Goal: Task Accomplishment & Management: Use online tool/utility

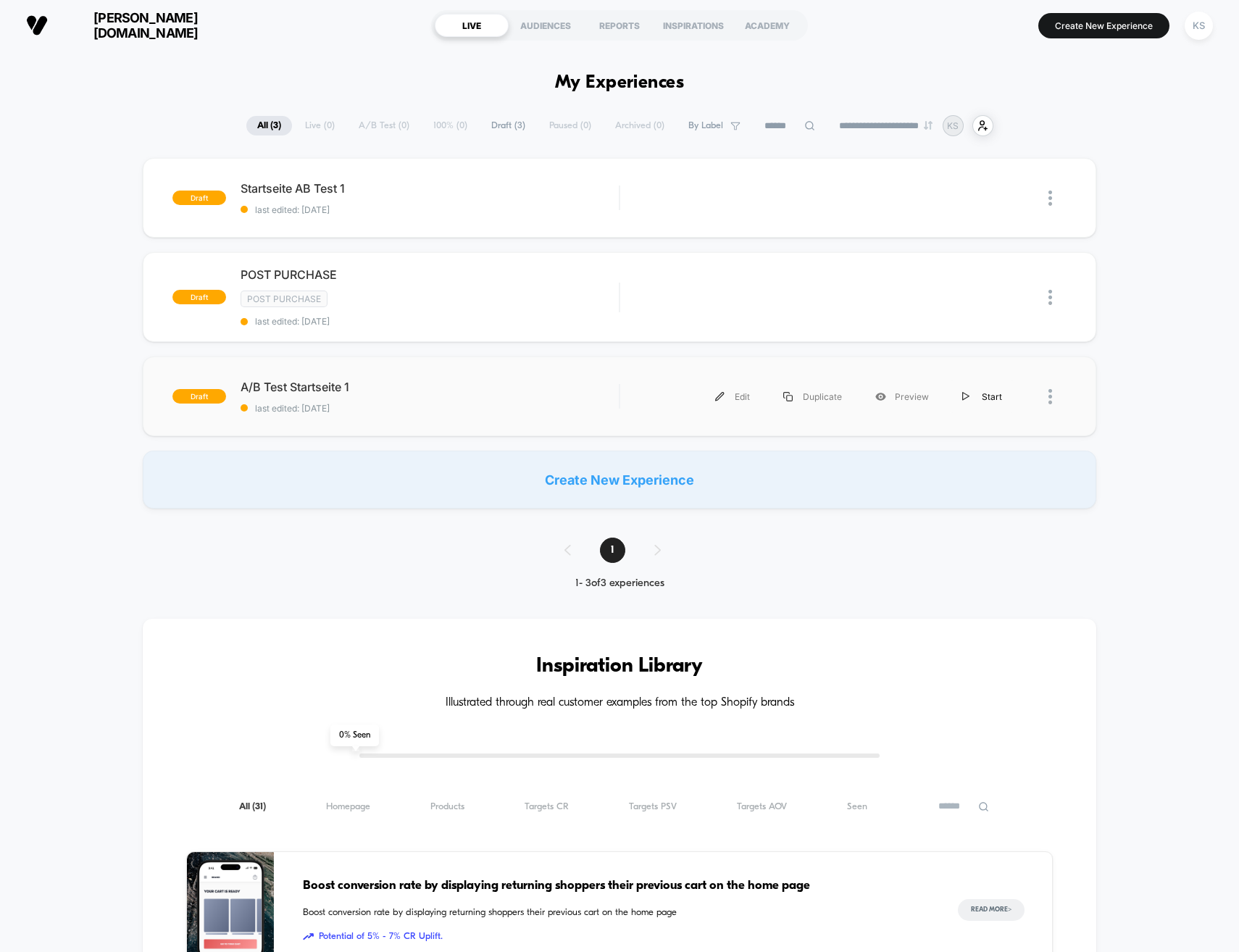
click at [978, 392] on div "Start" at bounding box center [982, 397] width 73 height 33
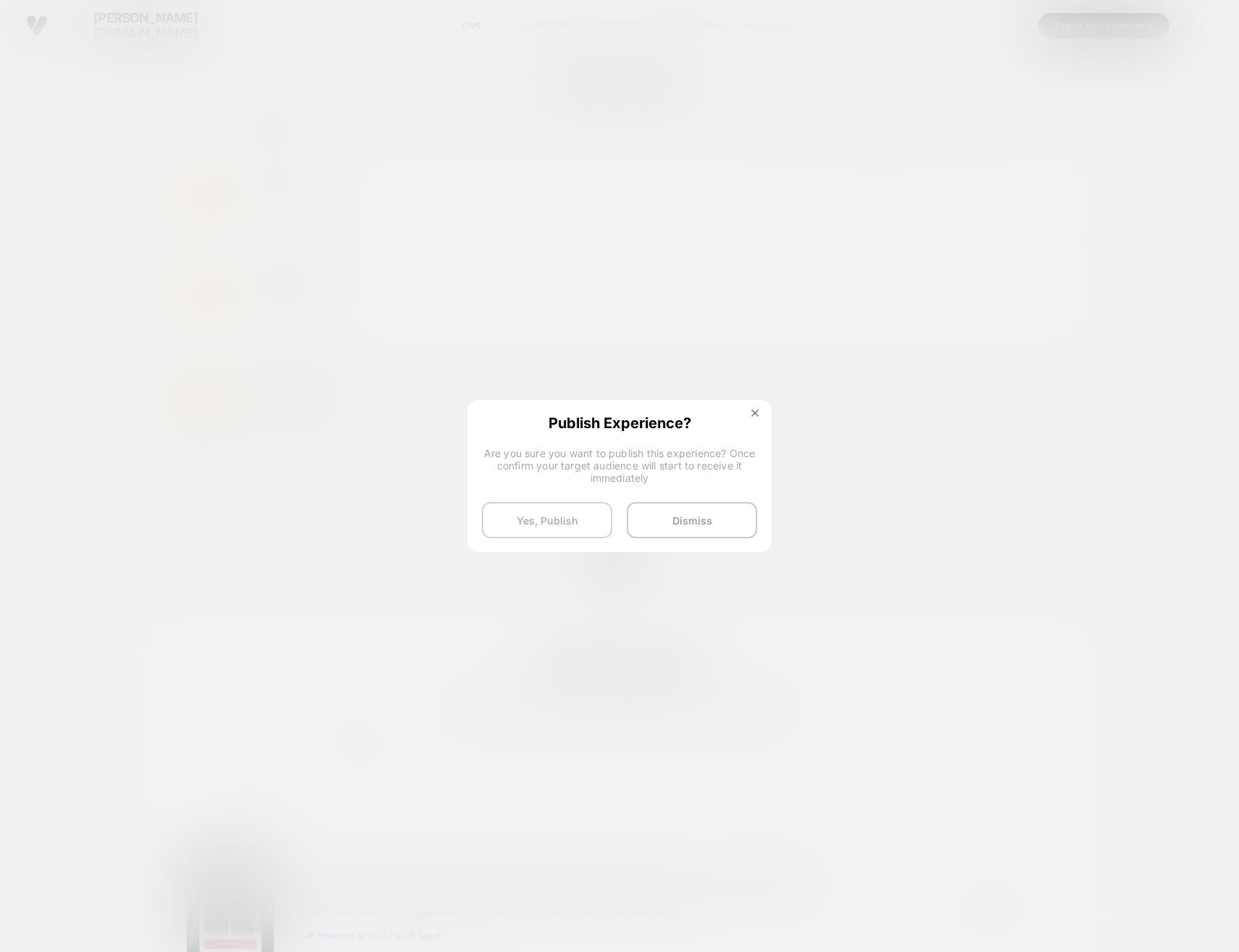
click at [573, 522] on button "Yes, Publish" at bounding box center [547, 520] width 131 height 36
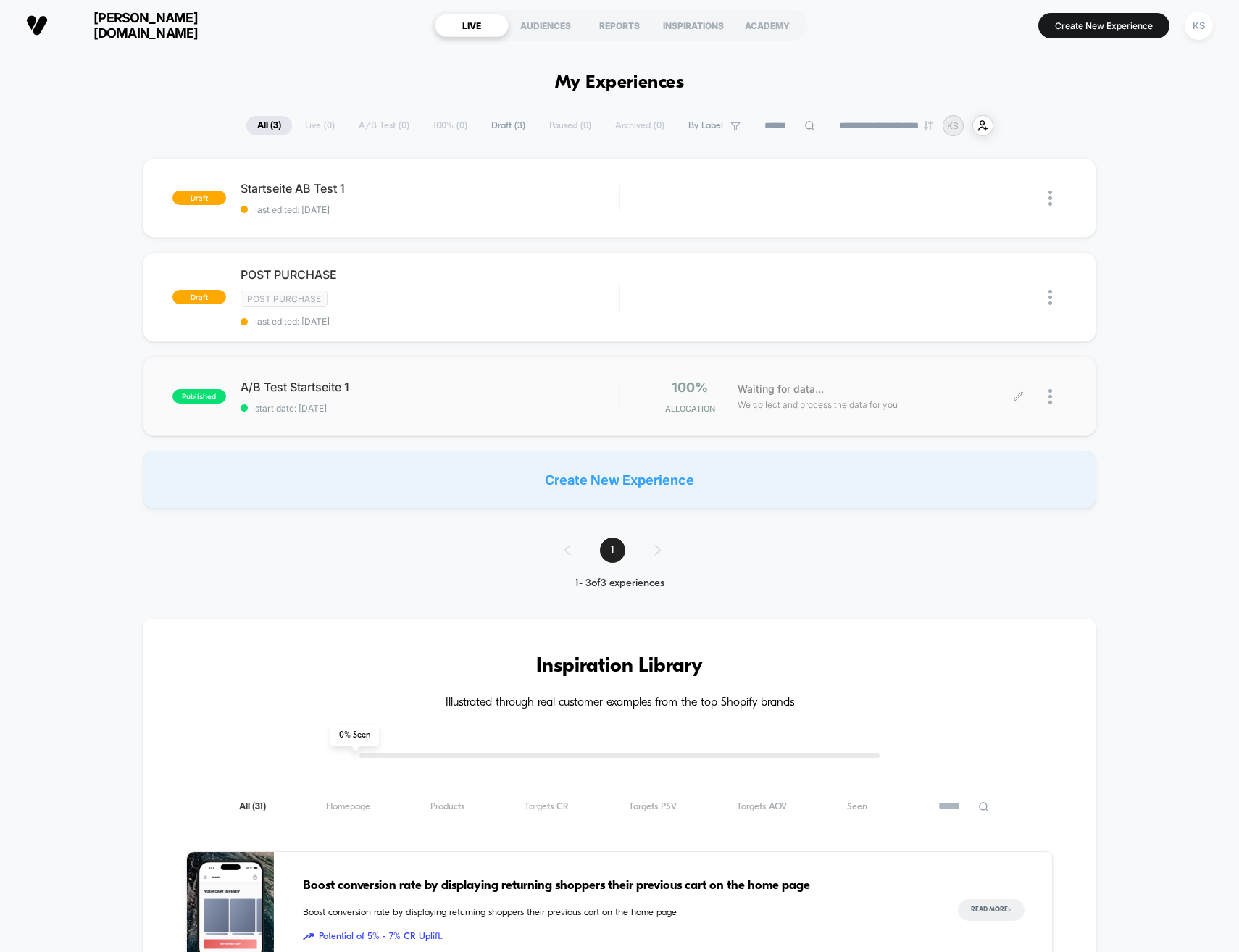
click at [1045, 396] on div at bounding box center [1042, 397] width 47 height 34
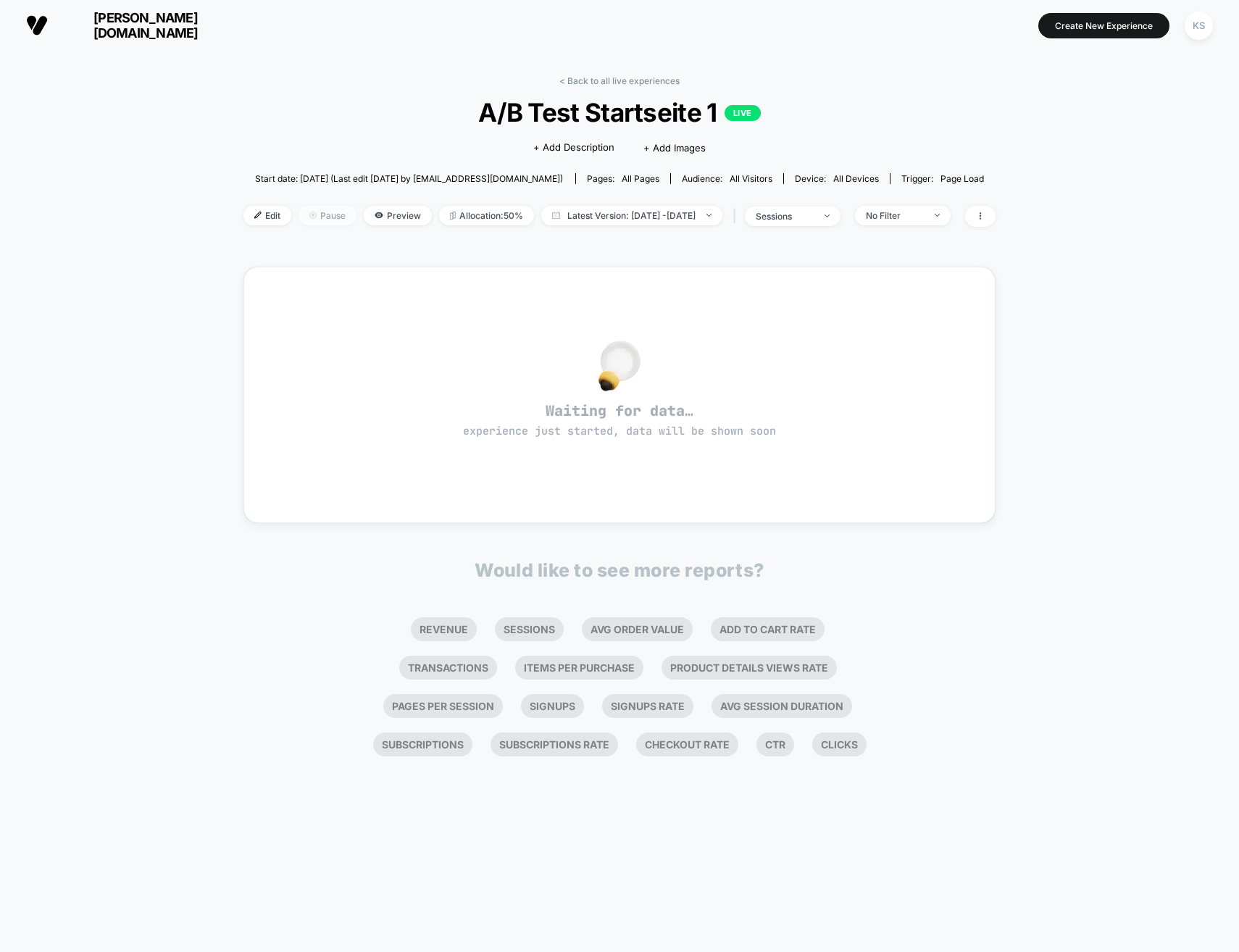
click at [312, 216] on span "Pause" at bounding box center [327, 215] width 58 height 19
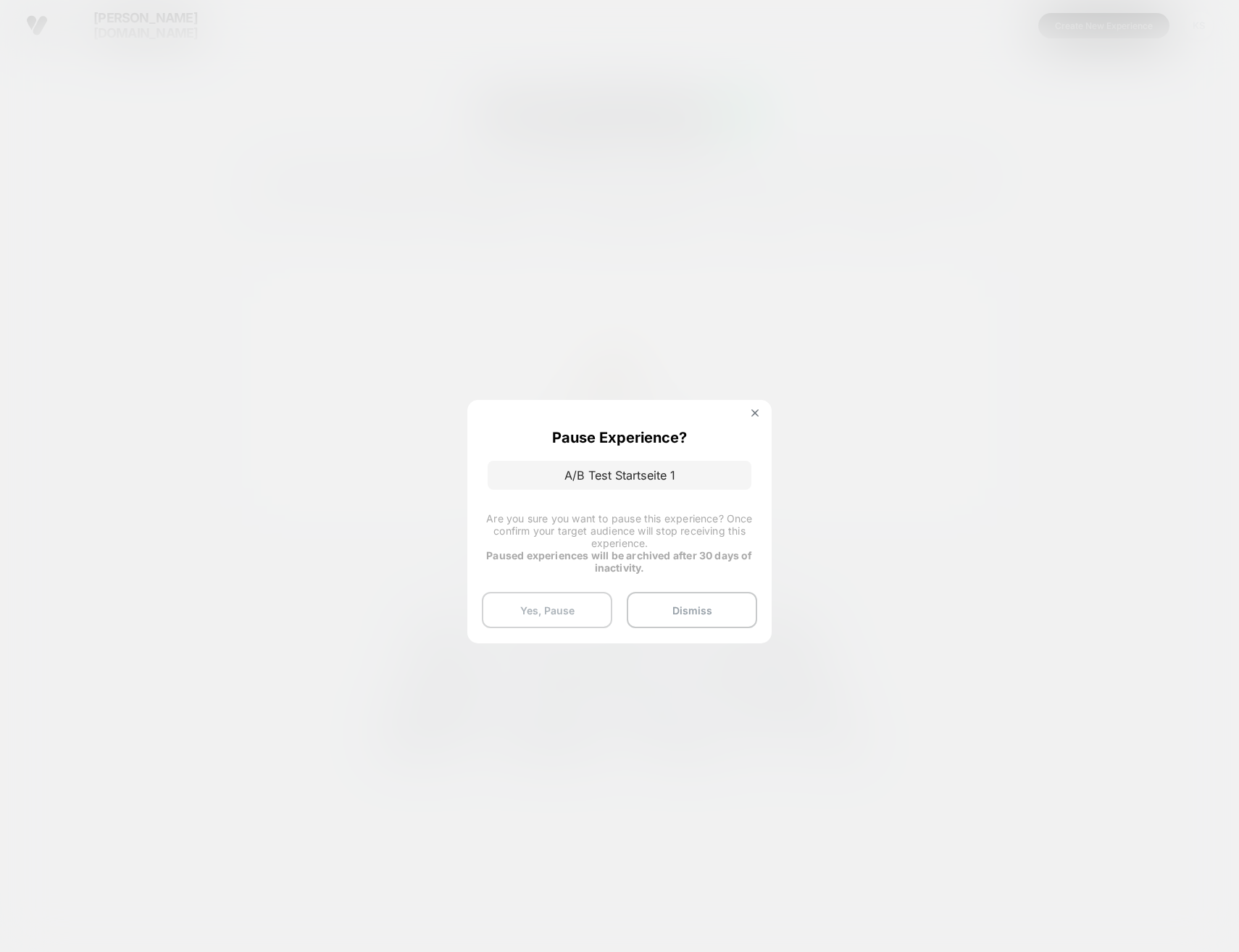
click at [558, 600] on button "Yes, Pause" at bounding box center [547, 610] width 131 height 36
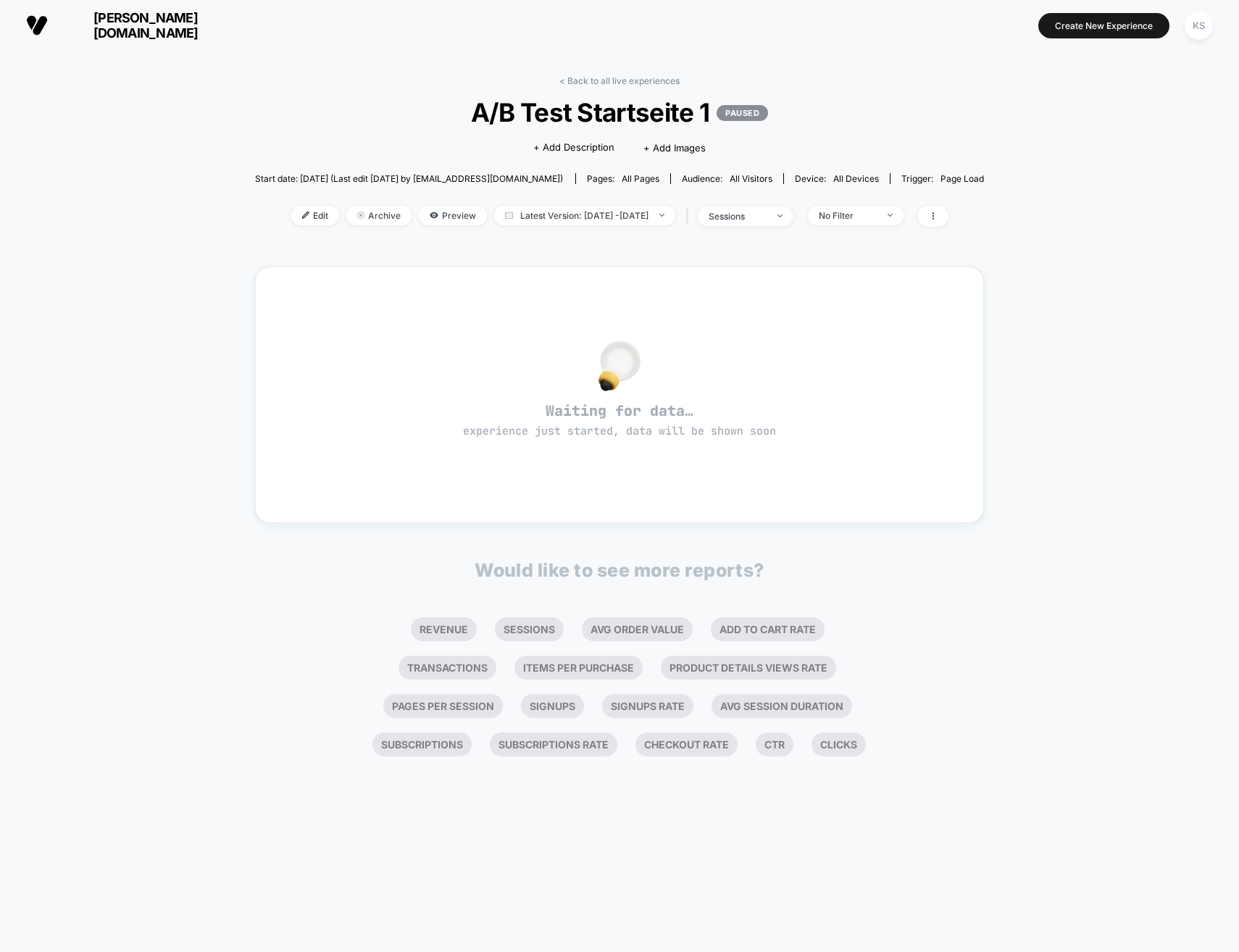
click at [598, 77] on link "< Back to all live experiences" at bounding box center [620, 81] width 120 height 11
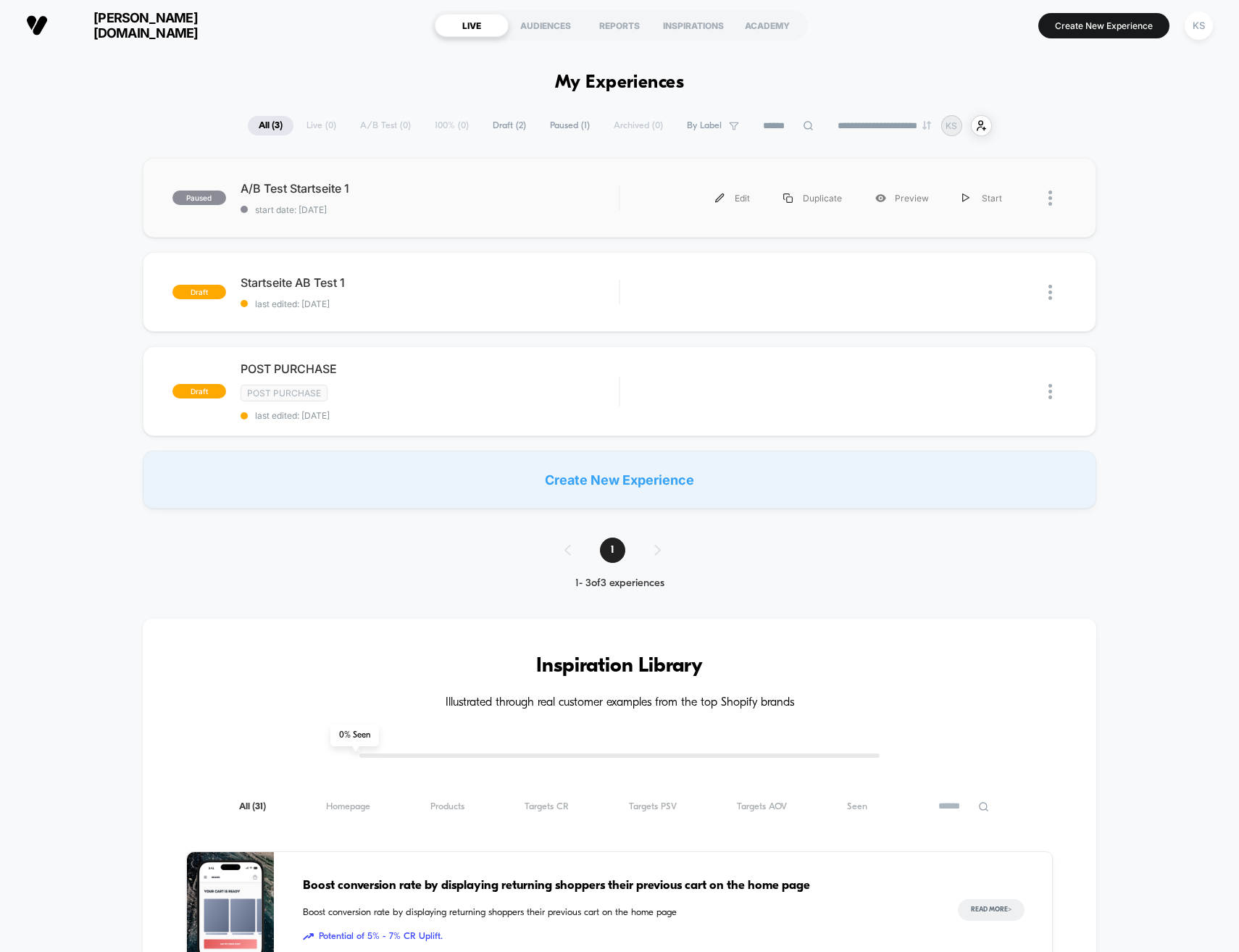
click at [1051, 197] on img at bounding box center [1050, 198] width 4 height 16
click at [962, 284] on div "Archive" at bounding box center [976, 281] width 131 height 33
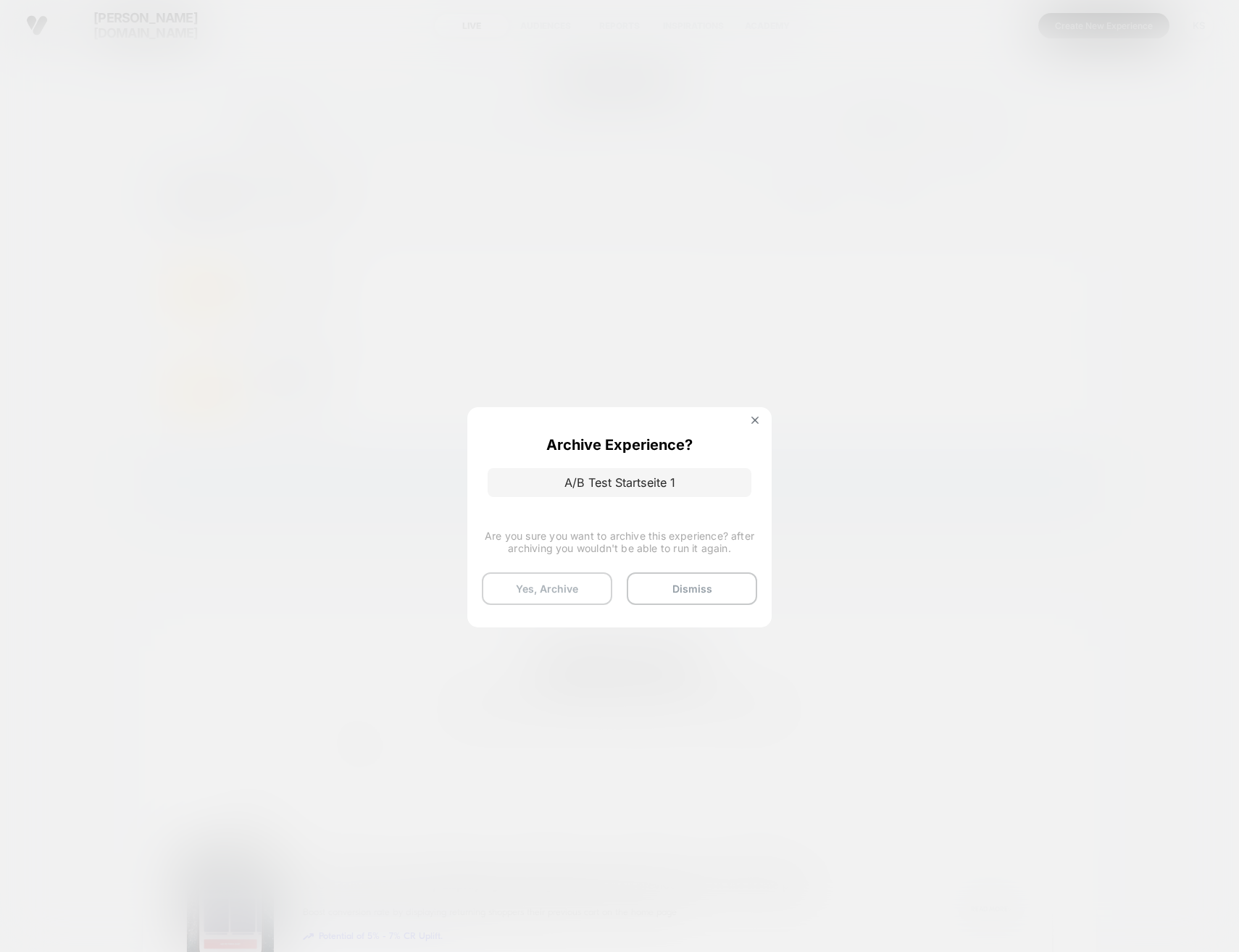
click at [562, 591] on button "Yes, Archive" at bounding box center [547, 588] width 131 height 33
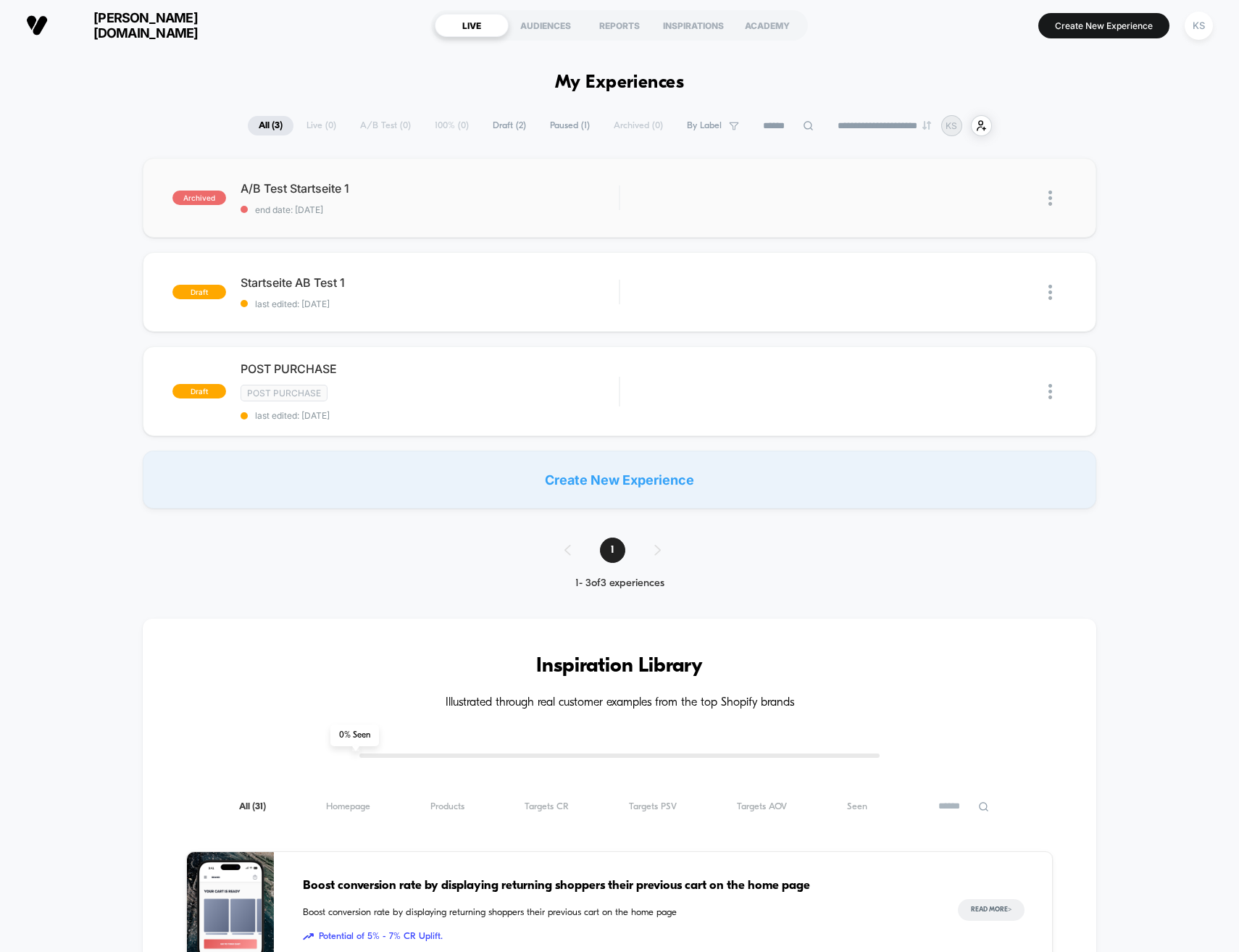
click at [1054, 197] on div at bounding box center [1057, 198] width 18 height 33
click at [983, 244] on div "Delete" at bounding box center [976, 248] width 131 height 33
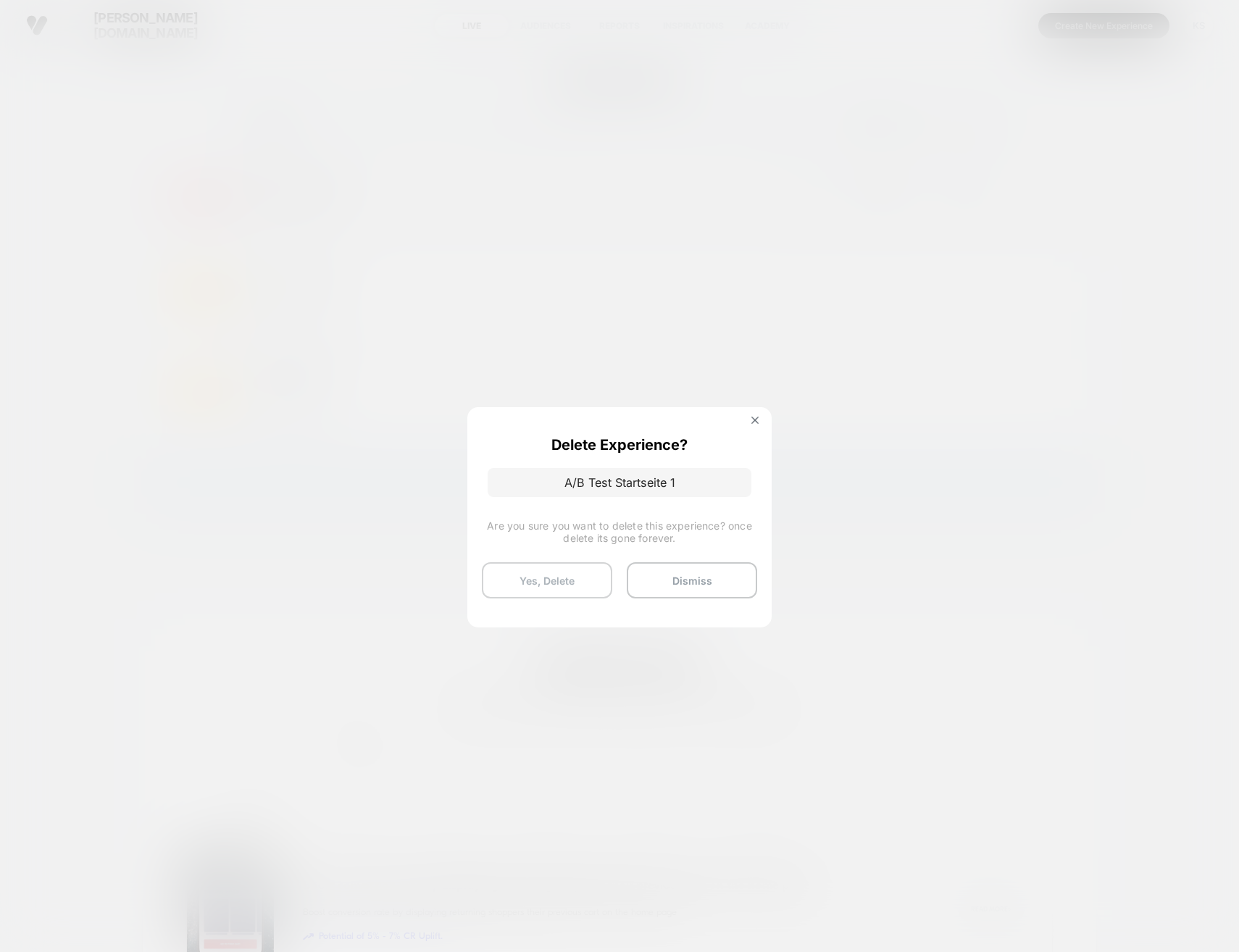
click at [567, 579] on button "Yes, Delete" at bounding box center [547, 580] width 131 height 36
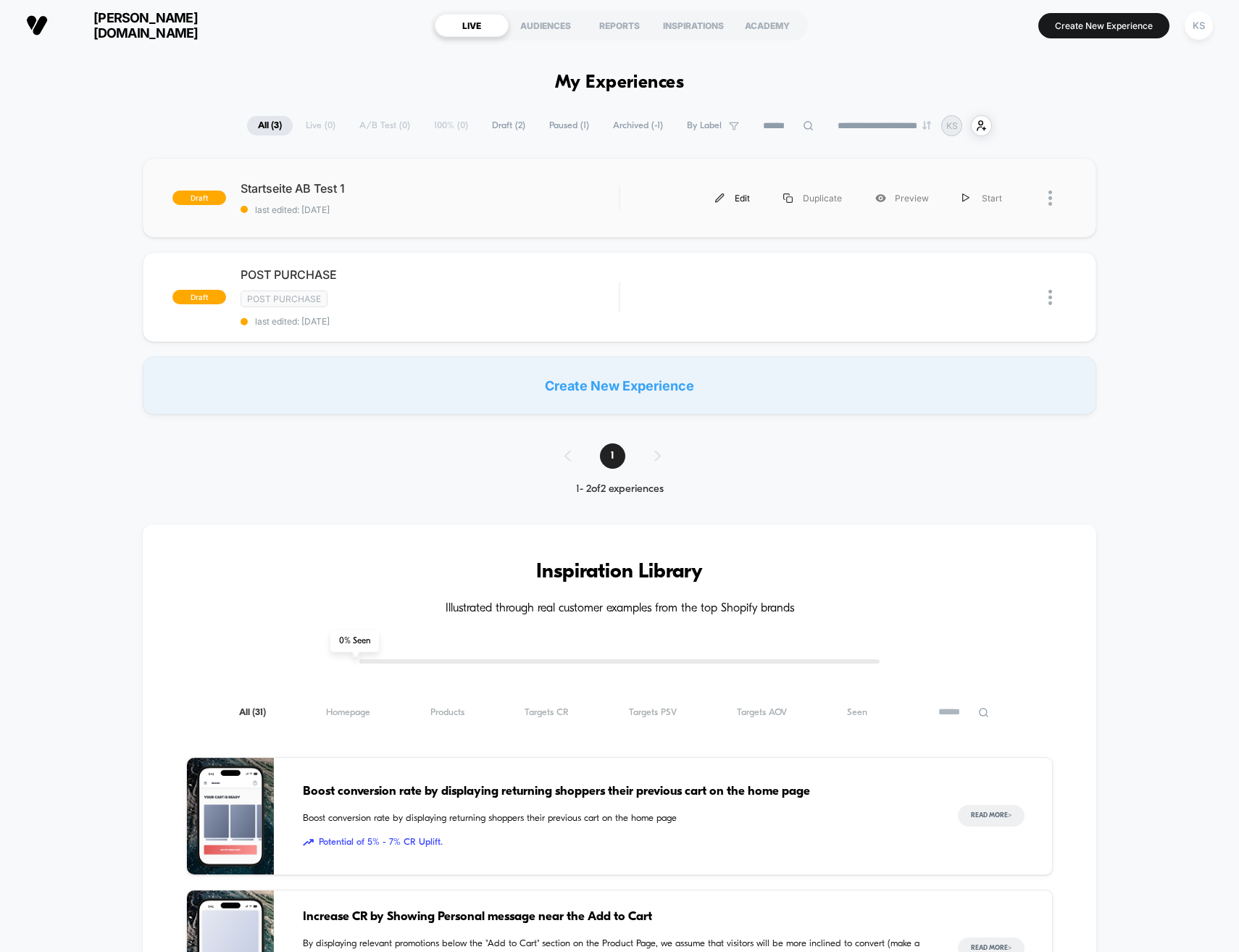
click at [731, 202] on div "Edit" at bounding box center [732, 198] width 68 height 33
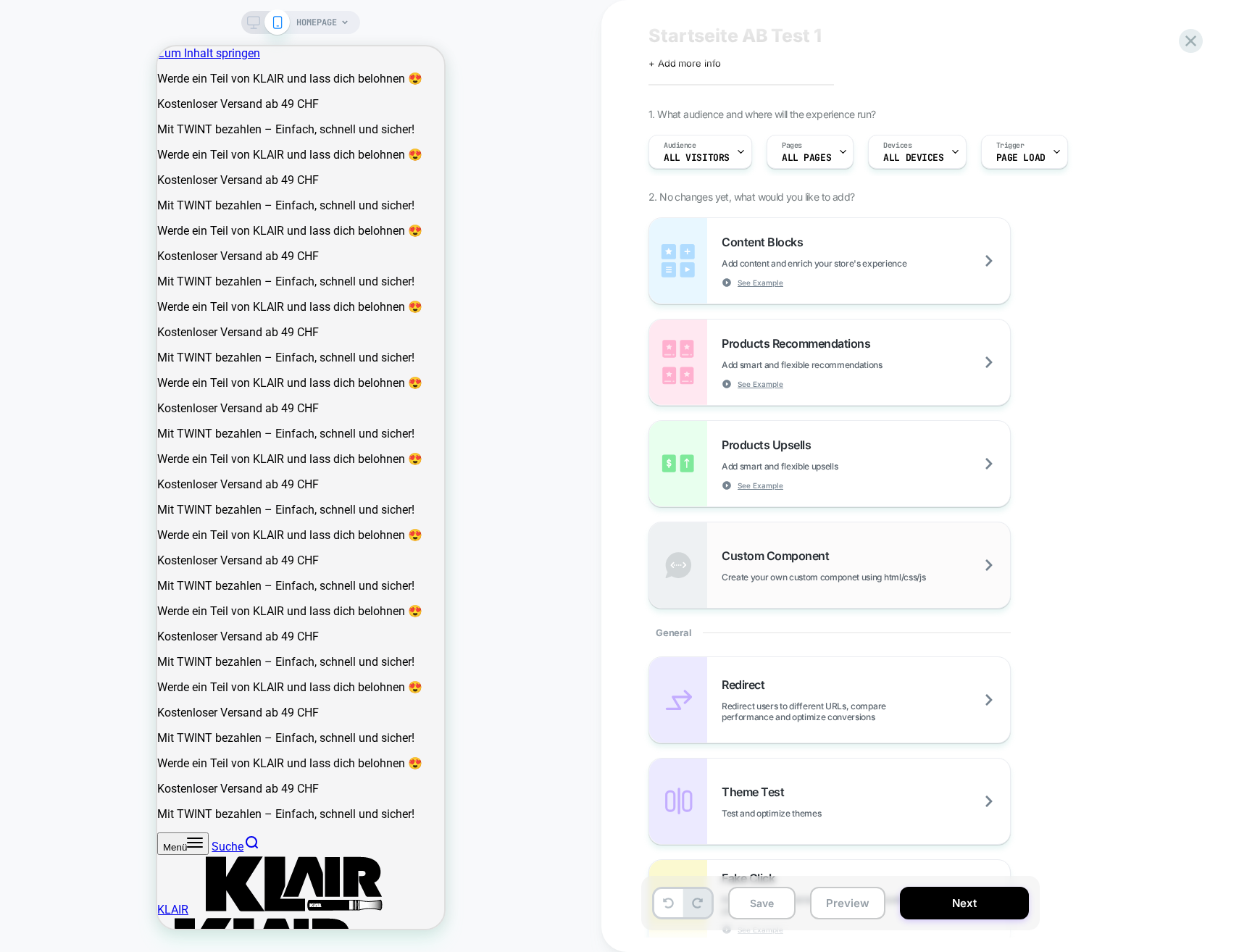
scroll to position [290, 0]
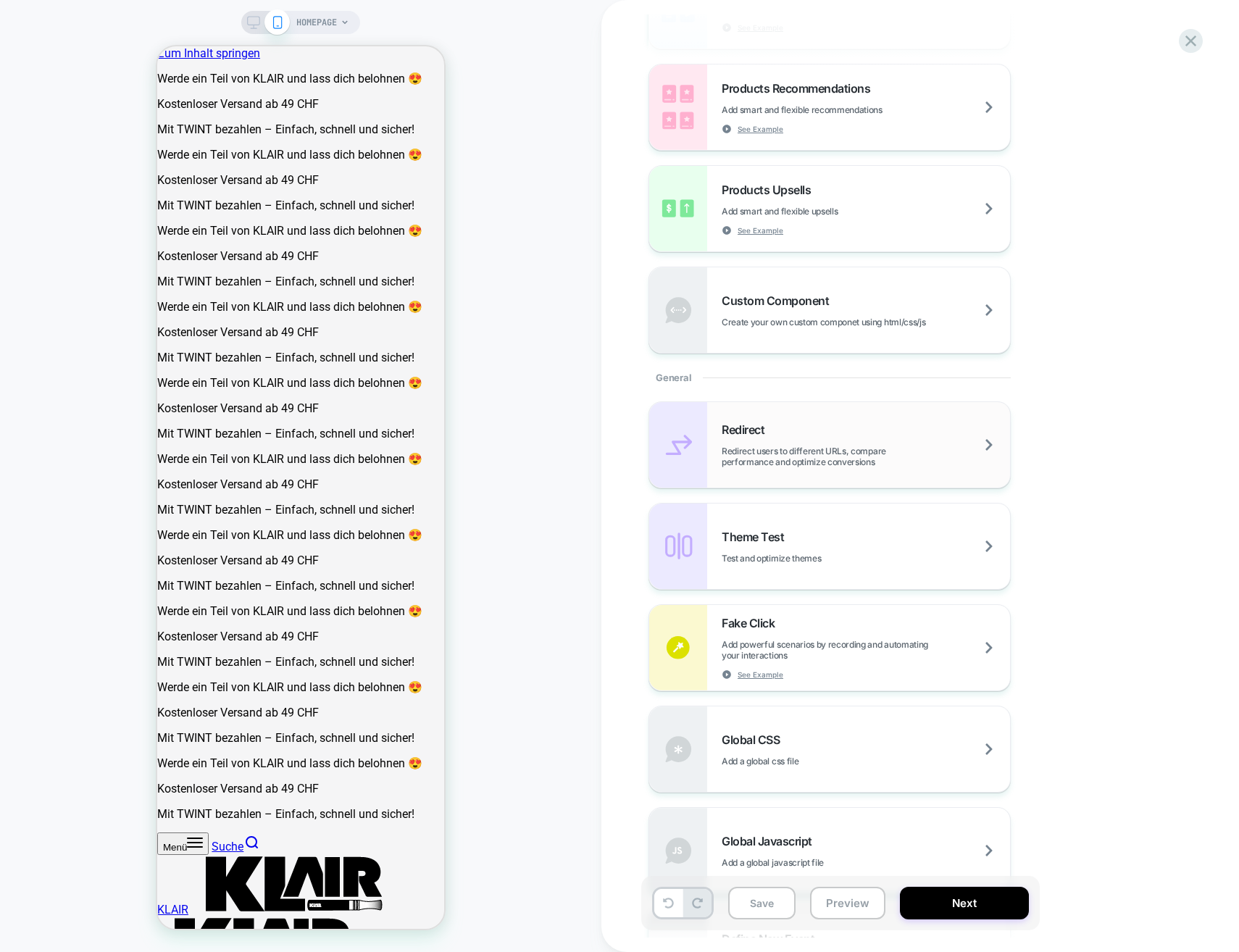
click at [815, 455] on span "Redirect users to different URLs, compare performance and optimize conversions" at bounding box center [865, 456] width 289 height 22
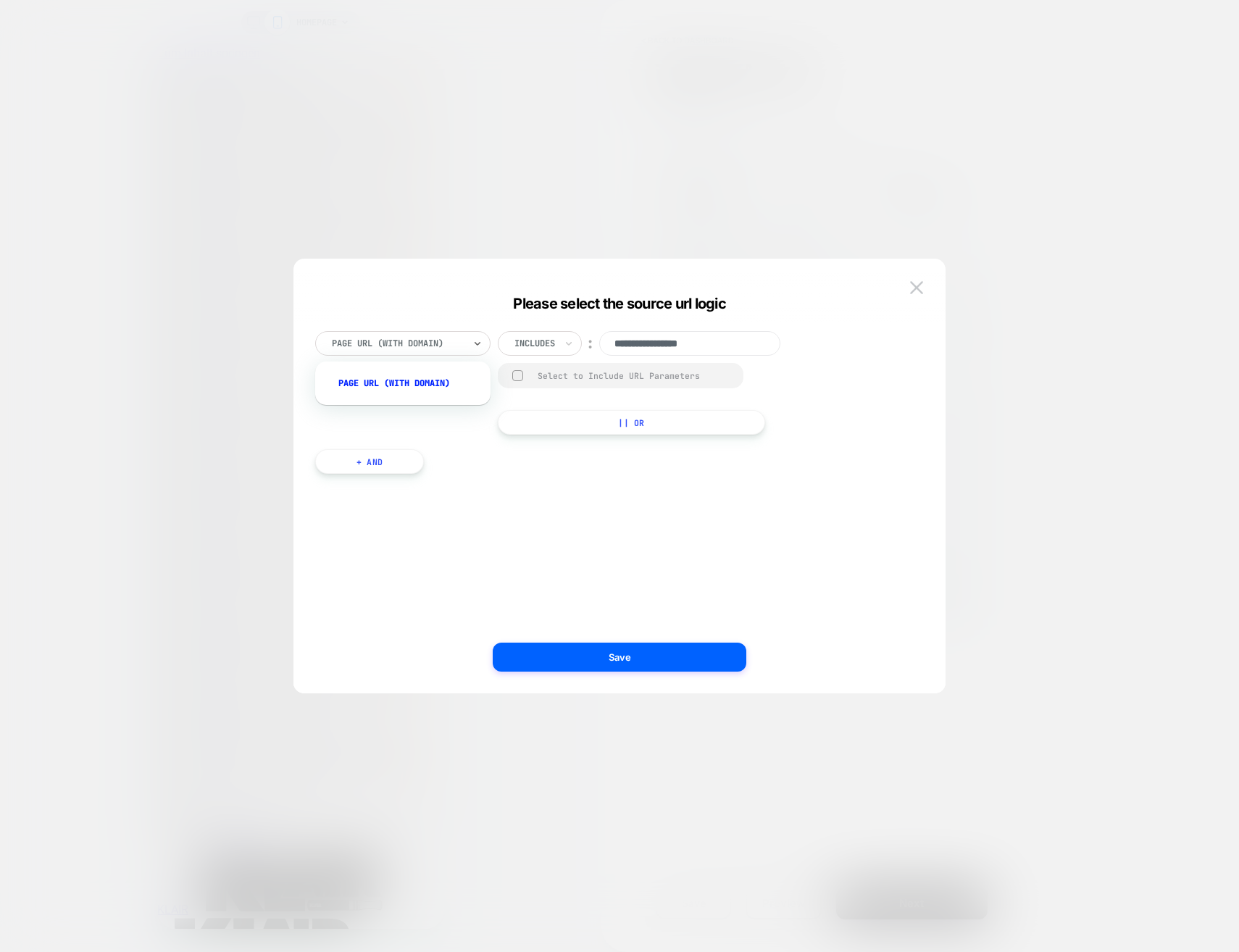
click at [519, 343] on input "text" at bounding box center [517, 344] width 6 height 13
click at [533, 385] on div "Is" at bounding box center [559, 383] width 94 height 23
click at [705, 346] on input "**********" at bounding box center [659, 343] width 181 height 24
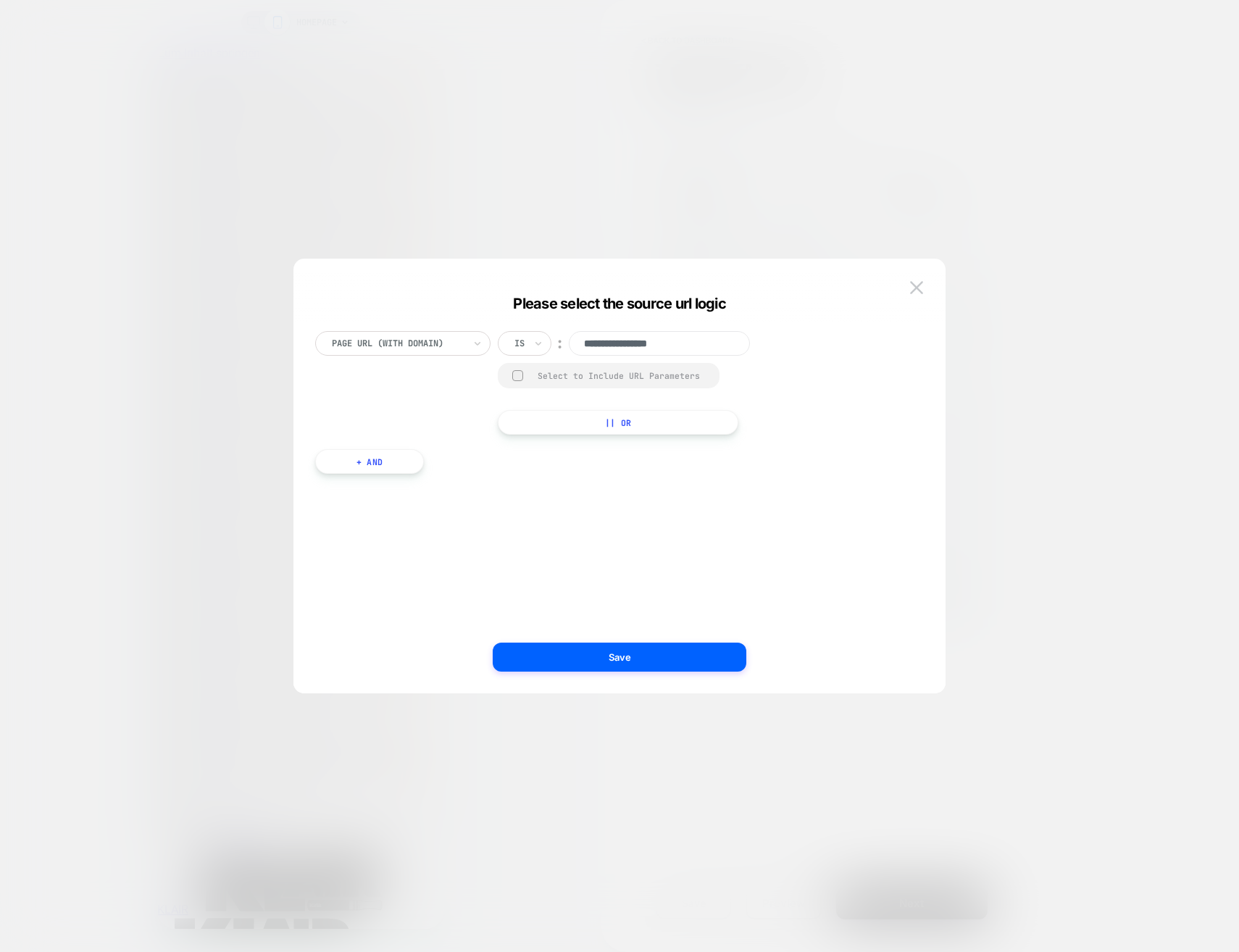
click at [574, 373] on div "Select to Include URL Parameters" at bounding box center [621, 375] width 168 height 11
click at [578, 373] on div "Select to Include URL Parameters" at bounding box center [621, 376] width 168 height 11
click at [578, 375] on div "Select to Include URL Parameters" at bounding box center [621, 375] width 168 height 11
click at [604, 654] on button "Save" at bounding box center [620, 657] width 254 height 29
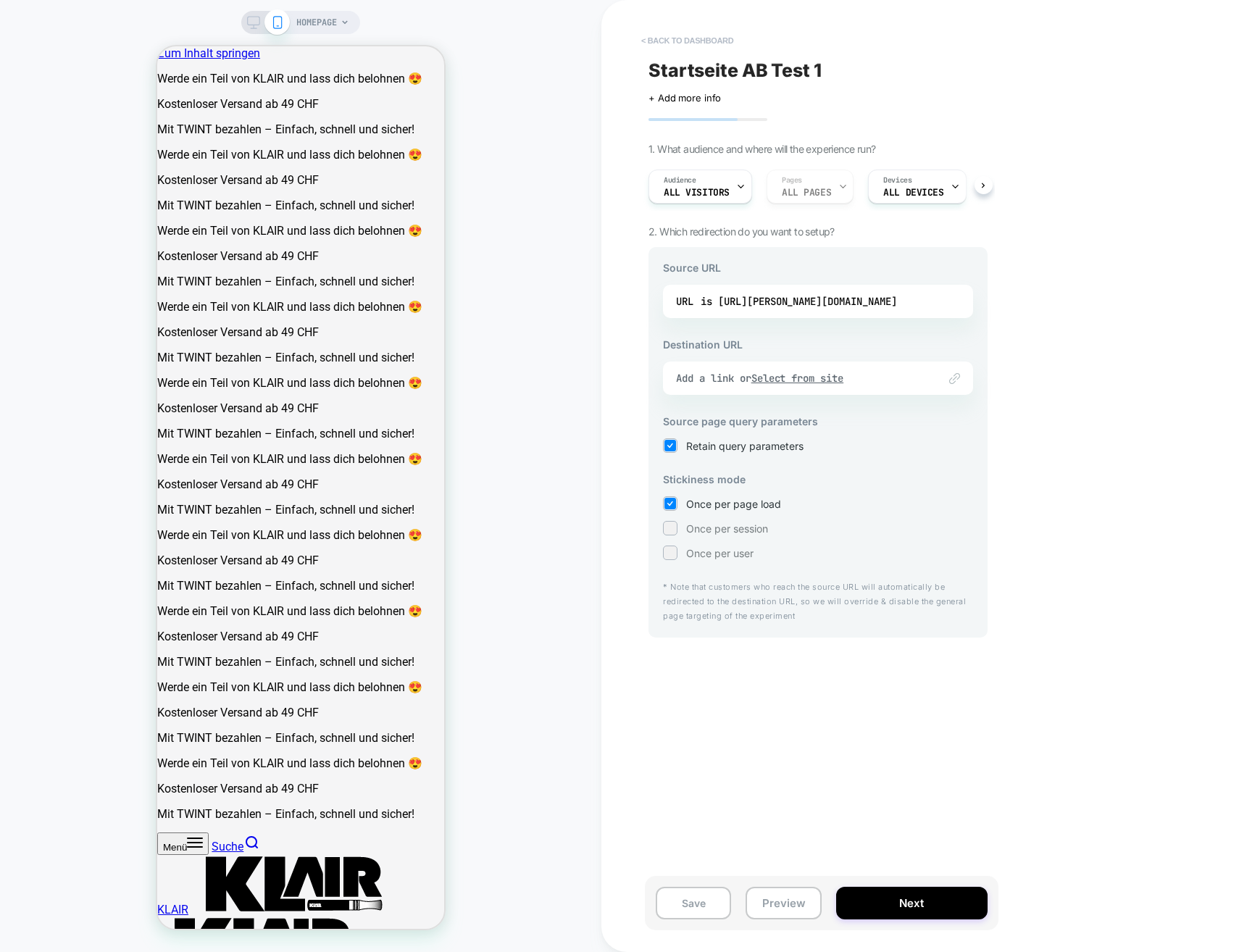
click at [665, 35] on button "< back to dashboard" at bounding box center [687, 40] width 107 height 23
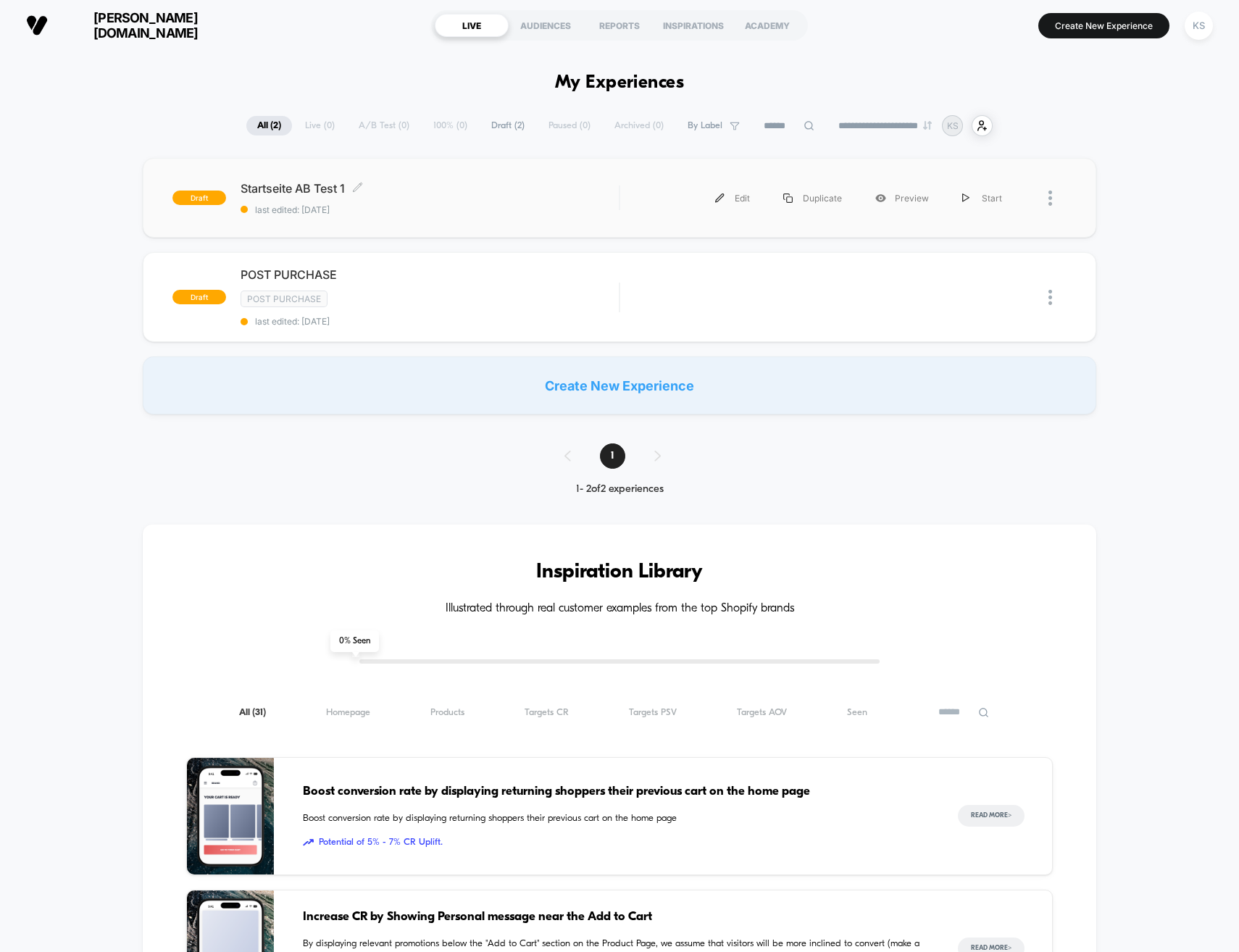
click at [301, 188] on span "Startseite AB Test 1 Click to edit experience details" at bounding box center [430, 188] width 379 height 15
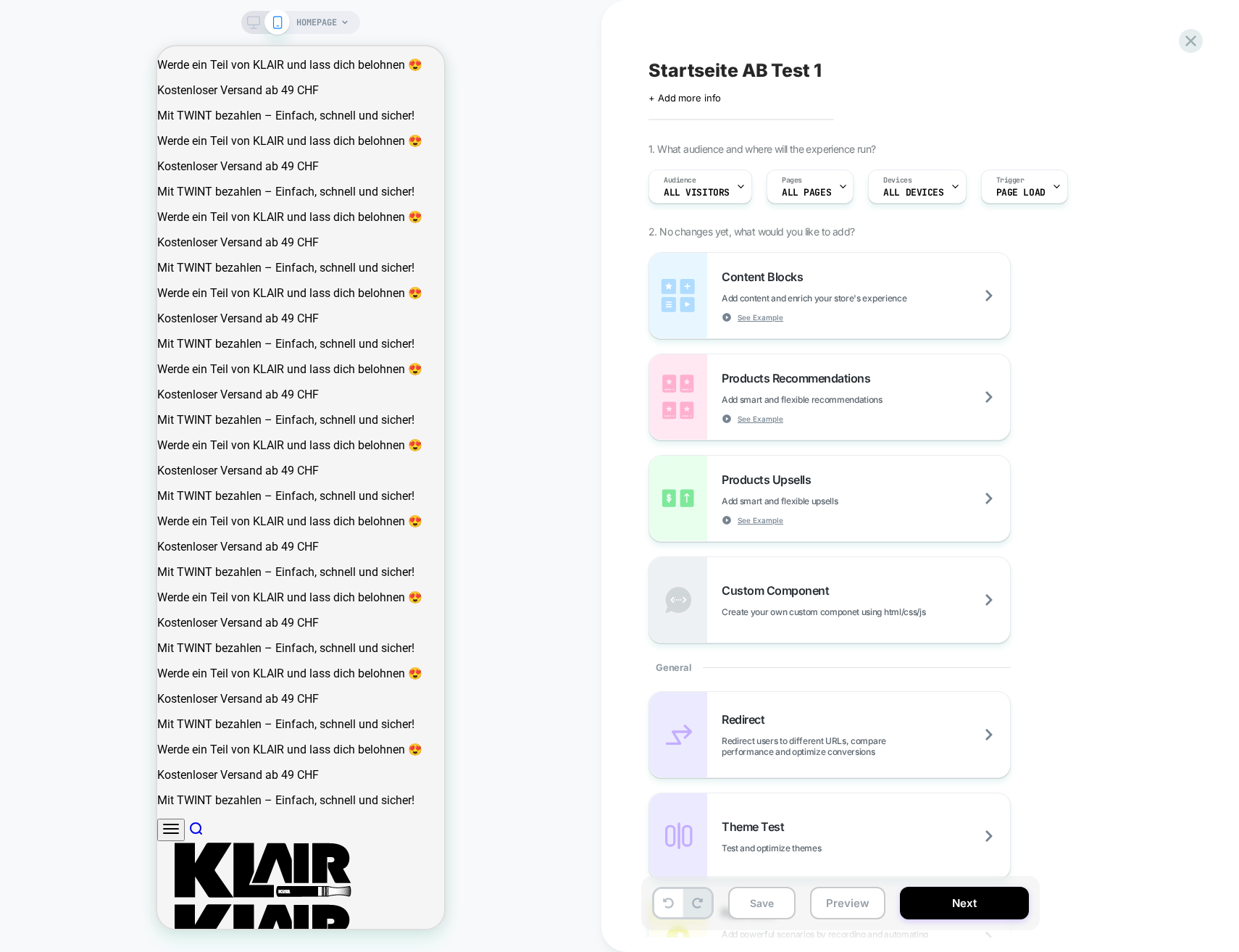
click at [318, 15] on span "HOMEPAGE" at bounding box center [316, 22] width 41 height 23
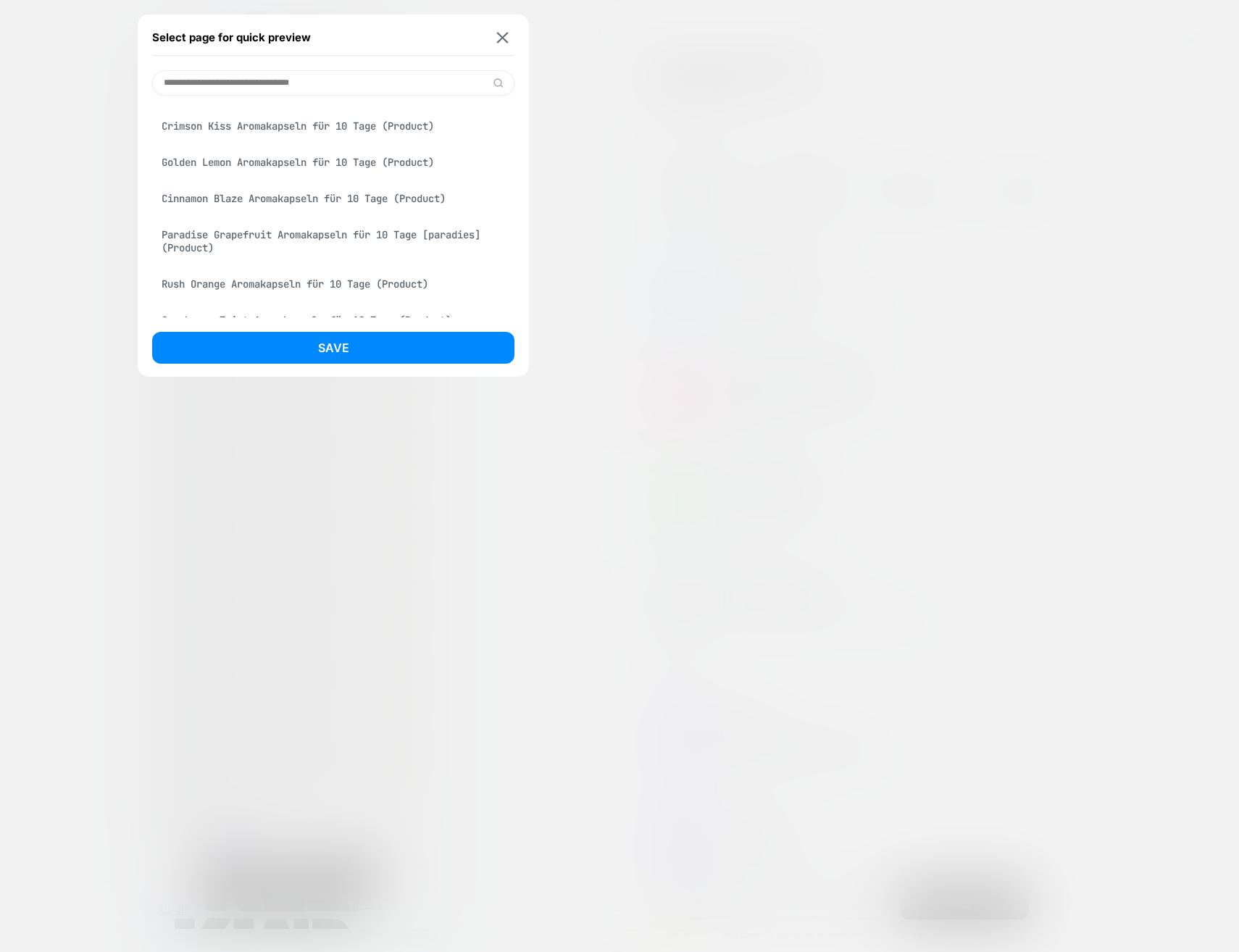
scroll to position [574, 0]
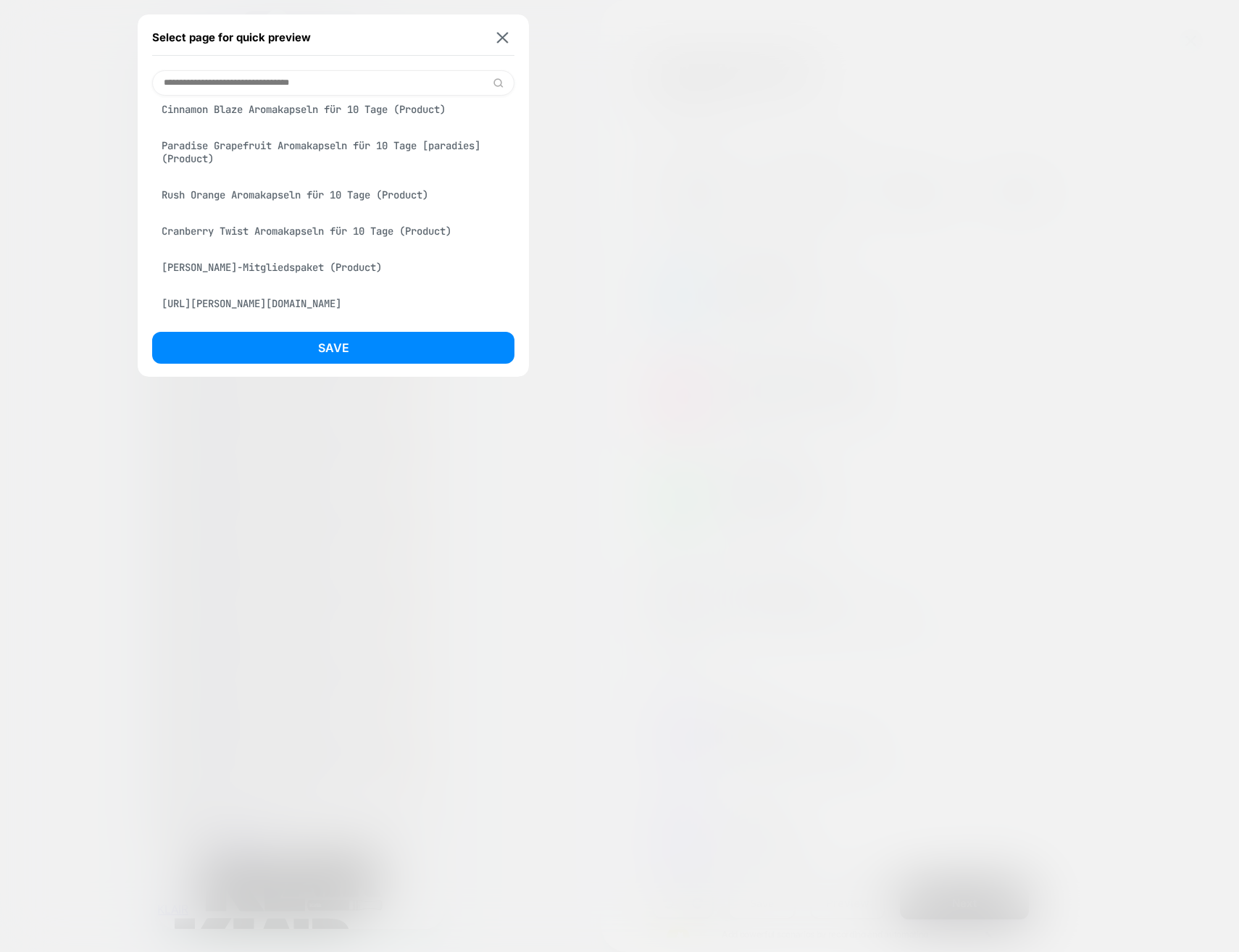
click at [508, 36] on button at bounding box center [502, 37] width 18 height 13
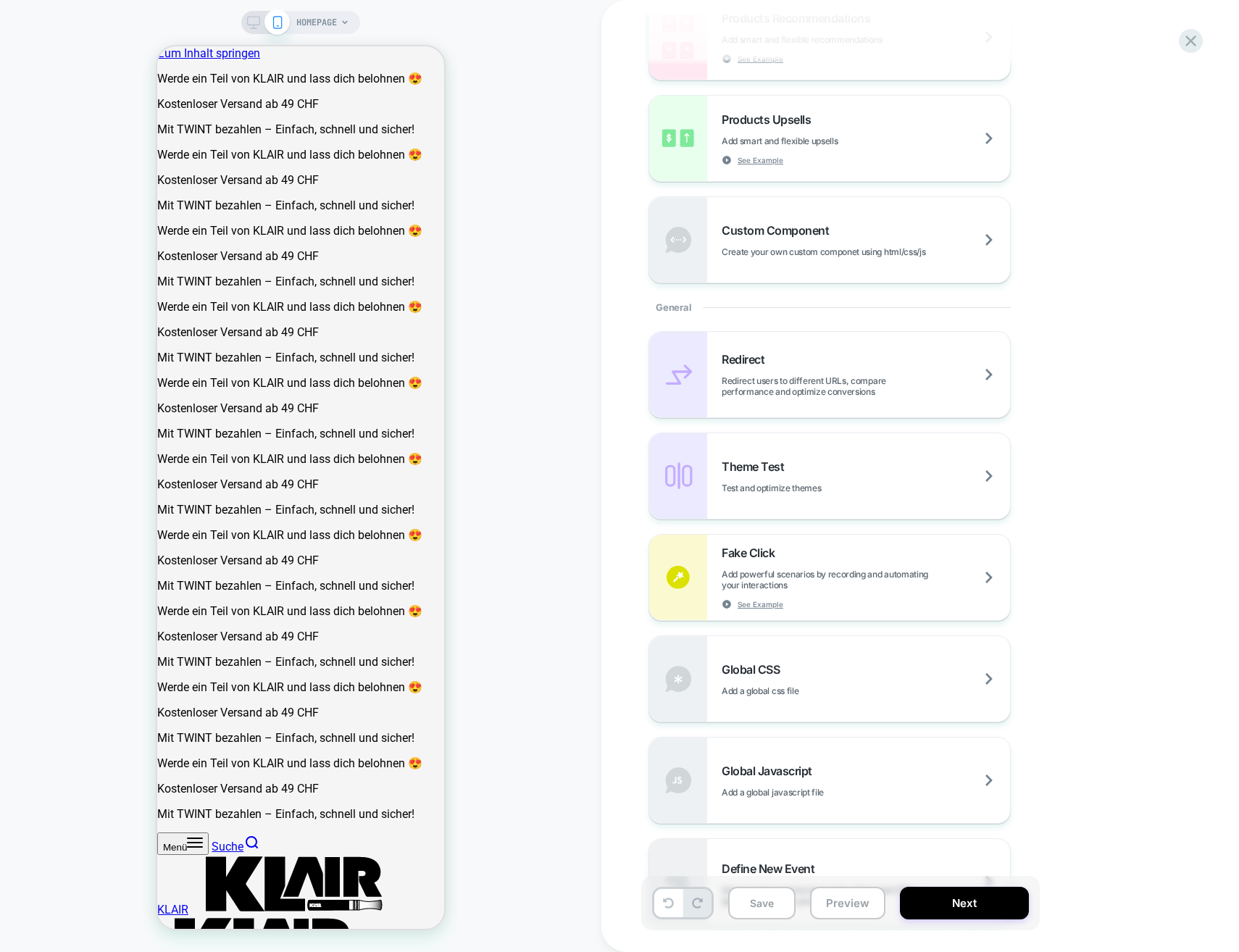
scroll to position [362, 0]
click at [848, 484] on span "Test and optimize themes" at bounding box center [806, 485] width 171 height 11
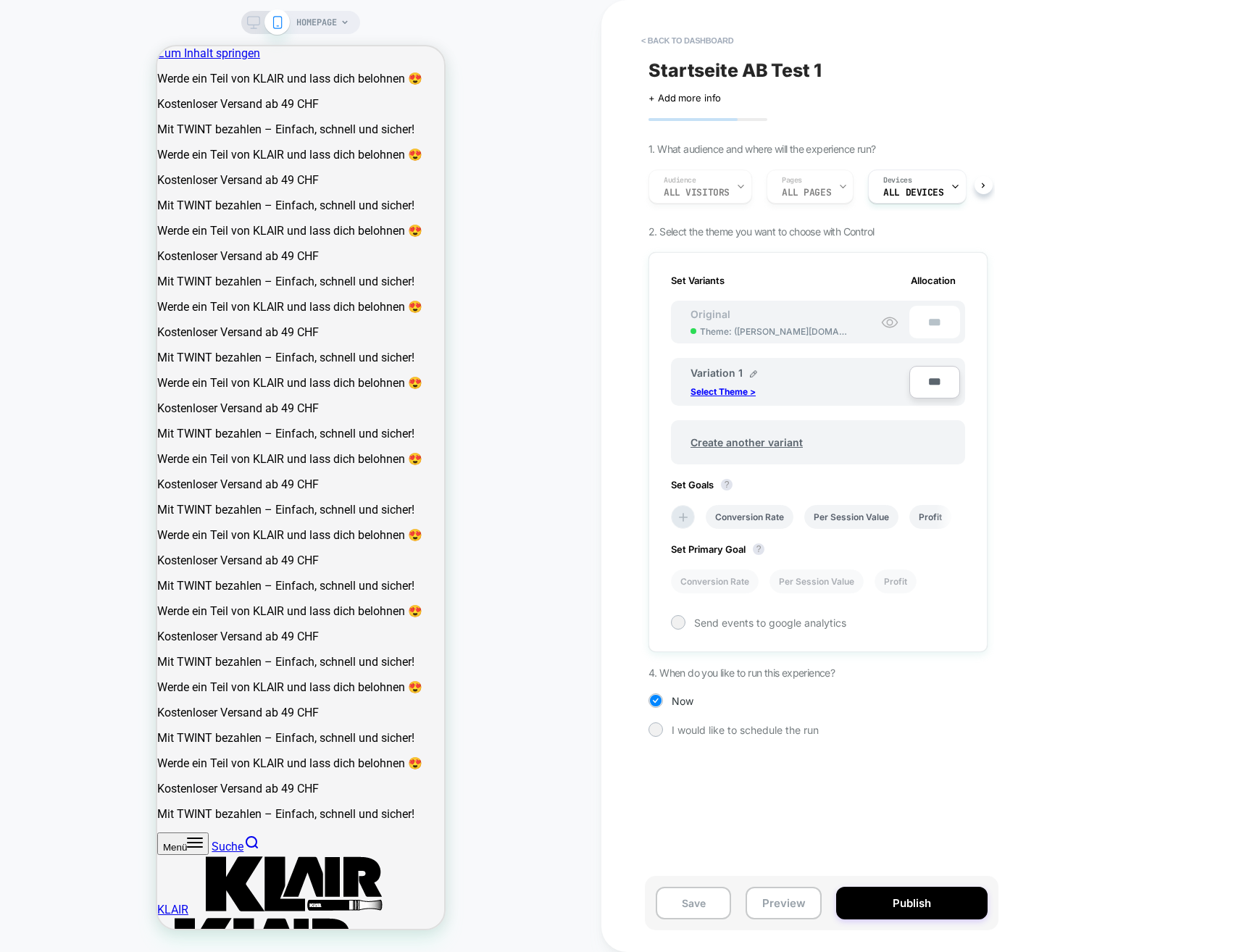
scroll to position [0, 1]
click at [691, 46] on button "< back to dashboard" at bounding box center [687, 40] width 107 height 23
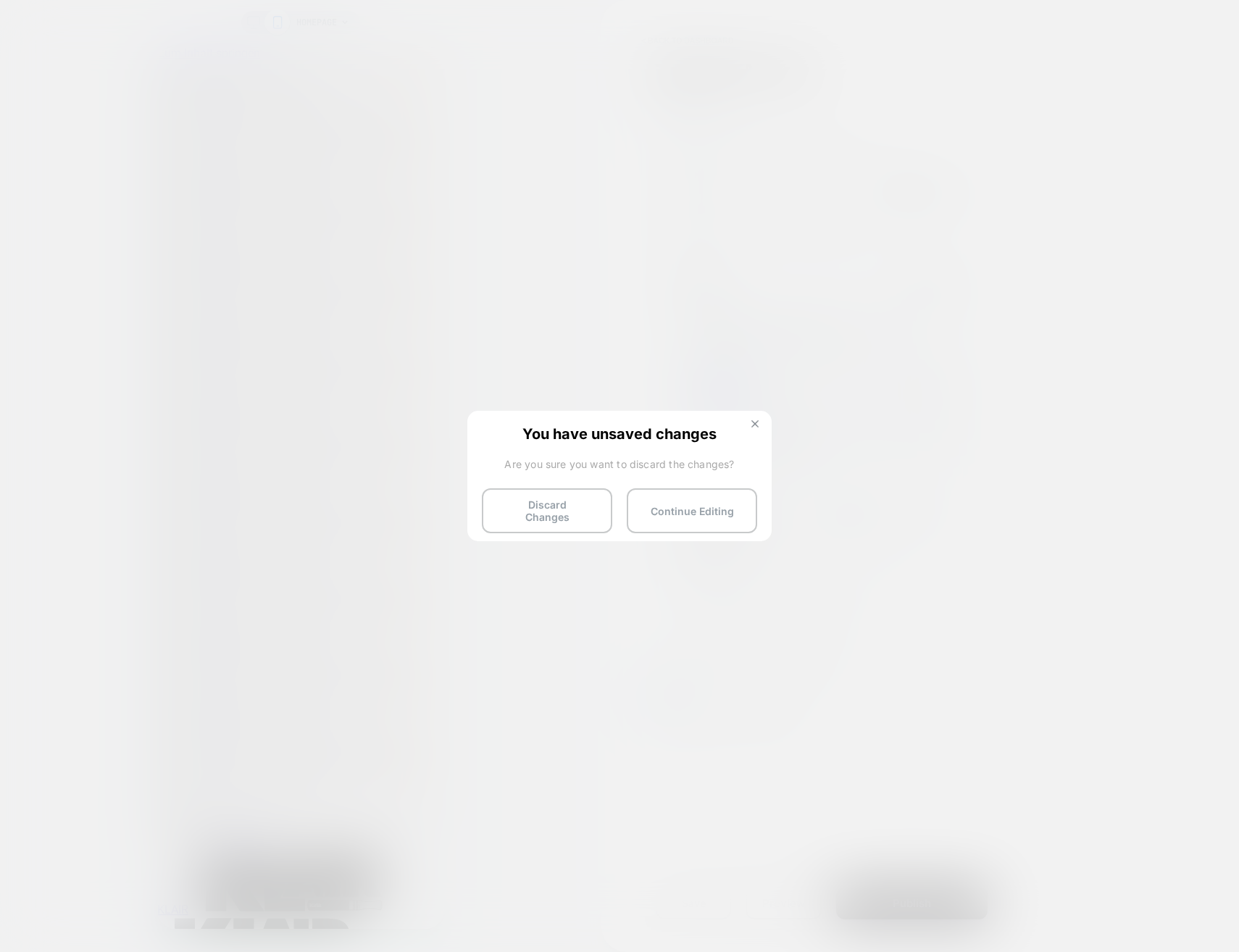
click at [758, 424] on button at bounding box center [755, 425] width 16 height 13
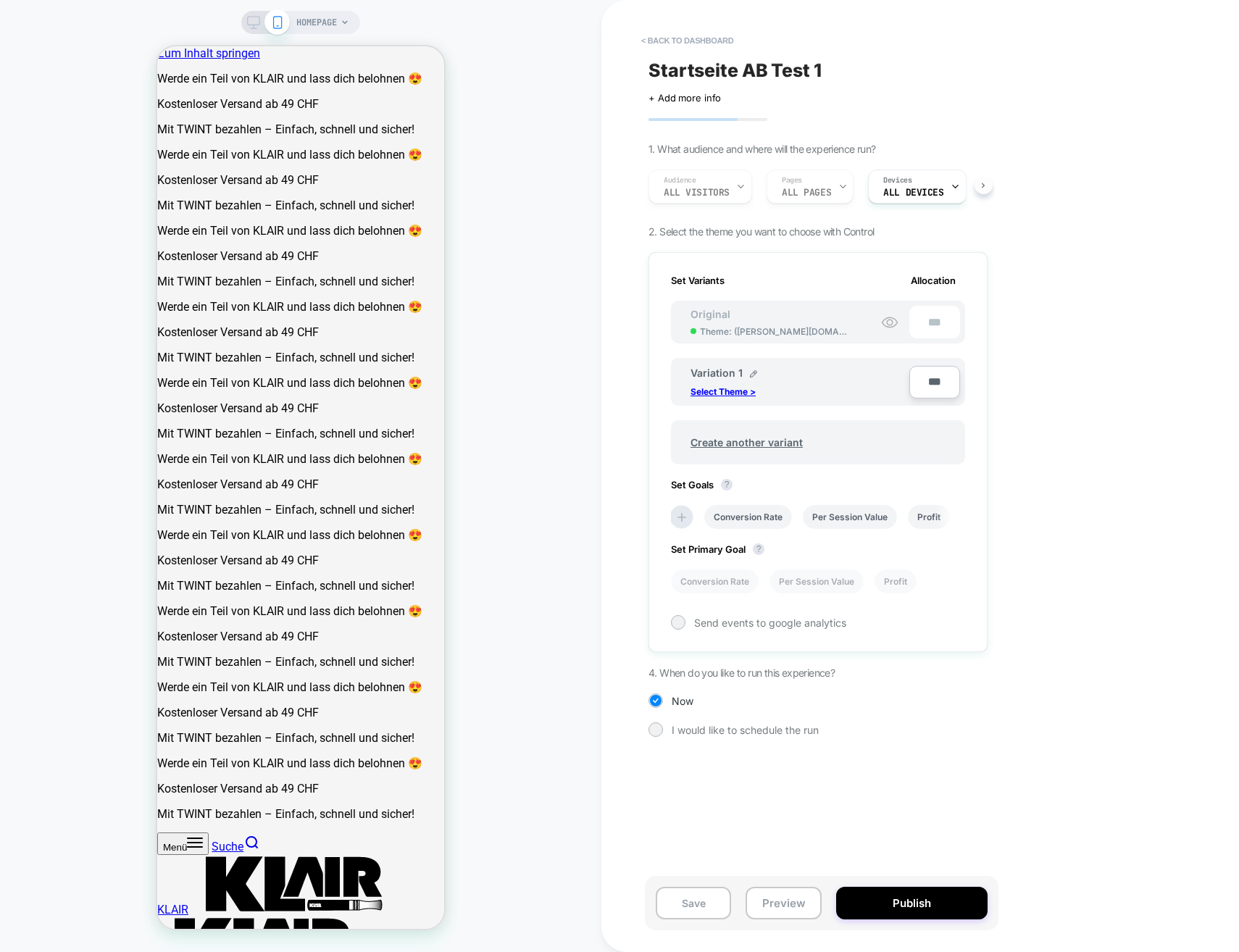
scroll to position [0, 17]
click at [989, 177] on button at bounding box center [983, 185] width 18 height 18
click at [989, 185] on div "Startseite AB Test 1 Click to edit experience details + Add more info 1. What a…" at bounding box center [818, 476] width 353 height 923
click at [740, 387] on p "Select Theme >" at bounding box center [723, 391] width 65 height 11
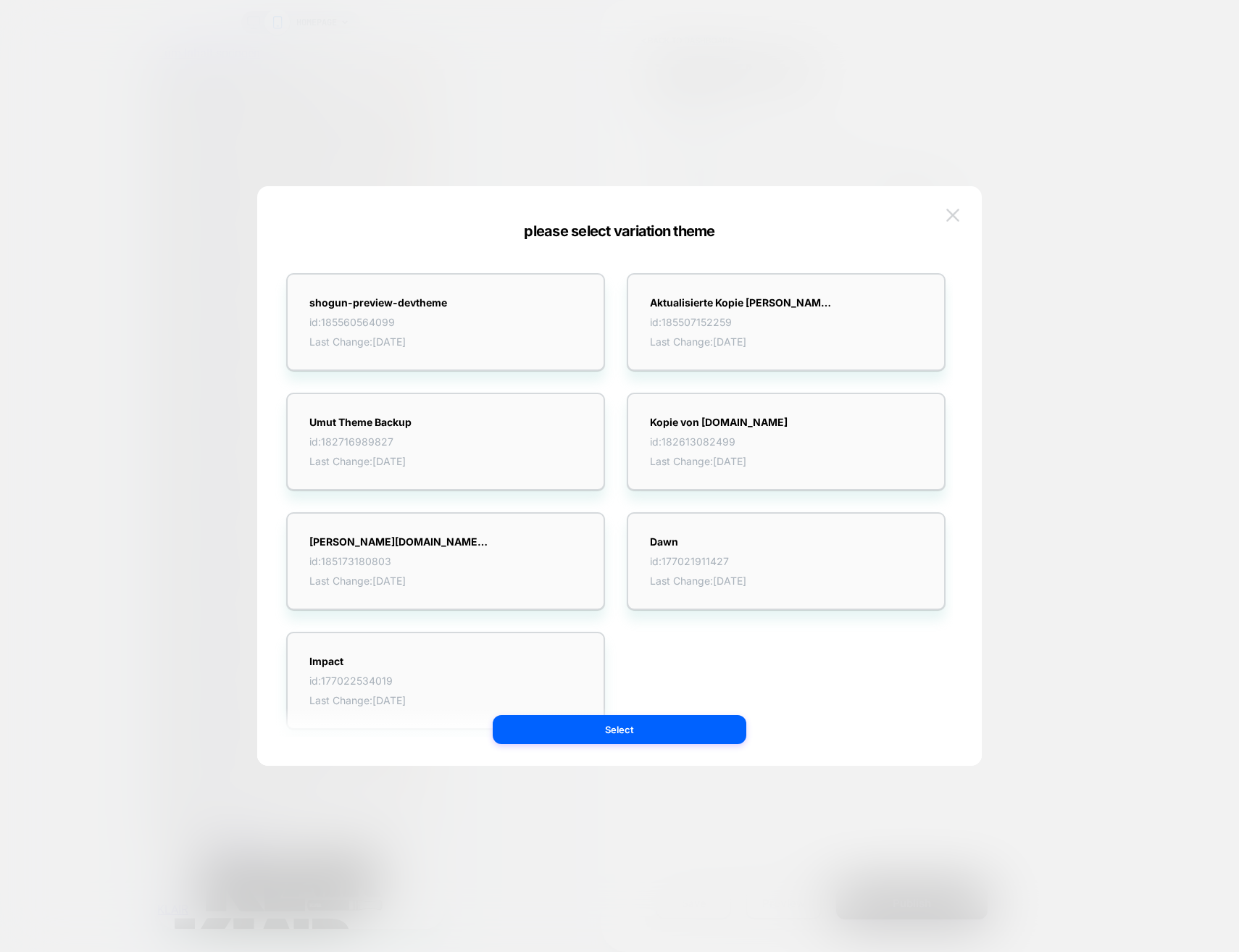
click at [954, 209] on img at bounding box center [953, 214] width 13 height 13
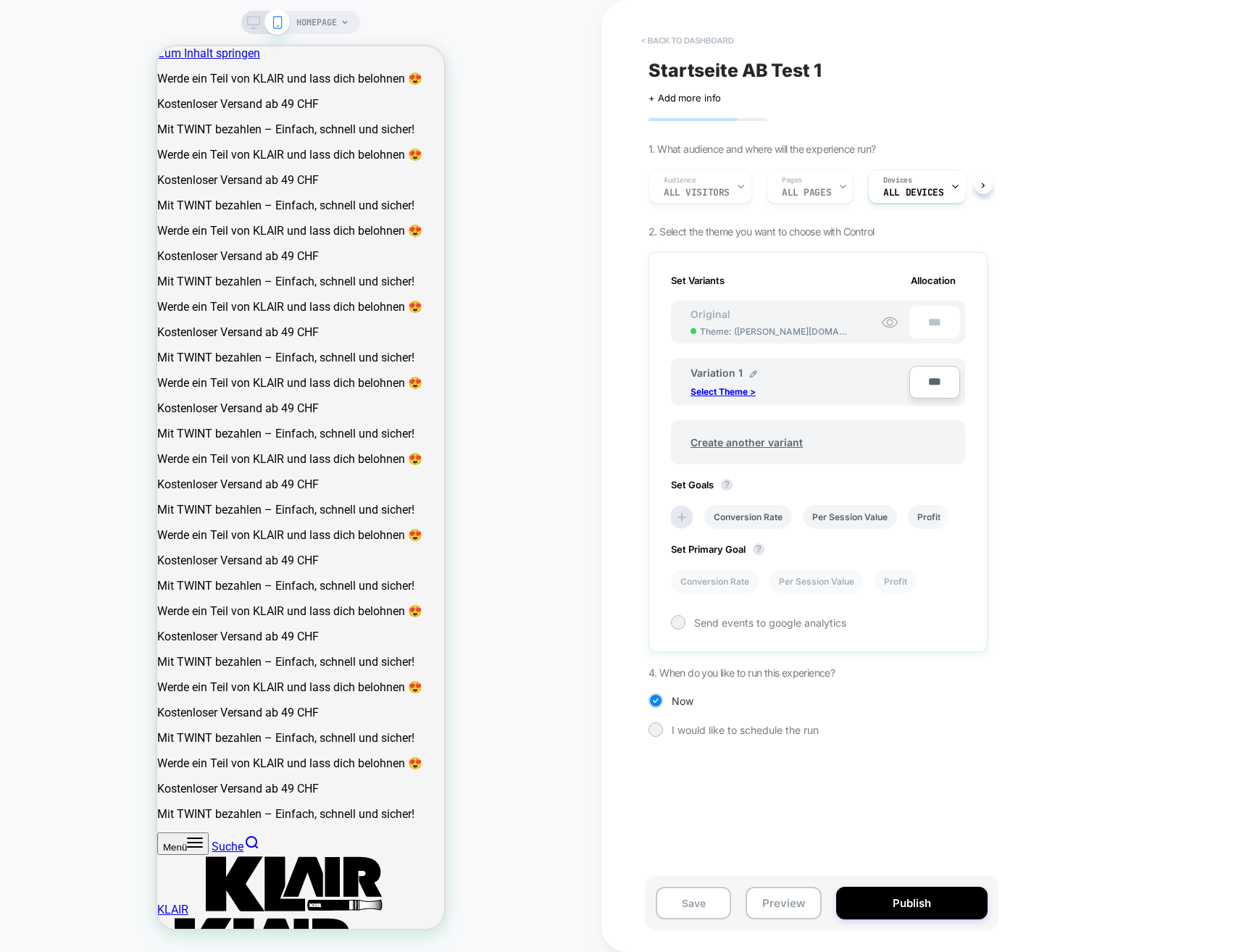
click at [688, 39] on button "< back to dashboard" at bounding box center [687, 40] width 107 height 23
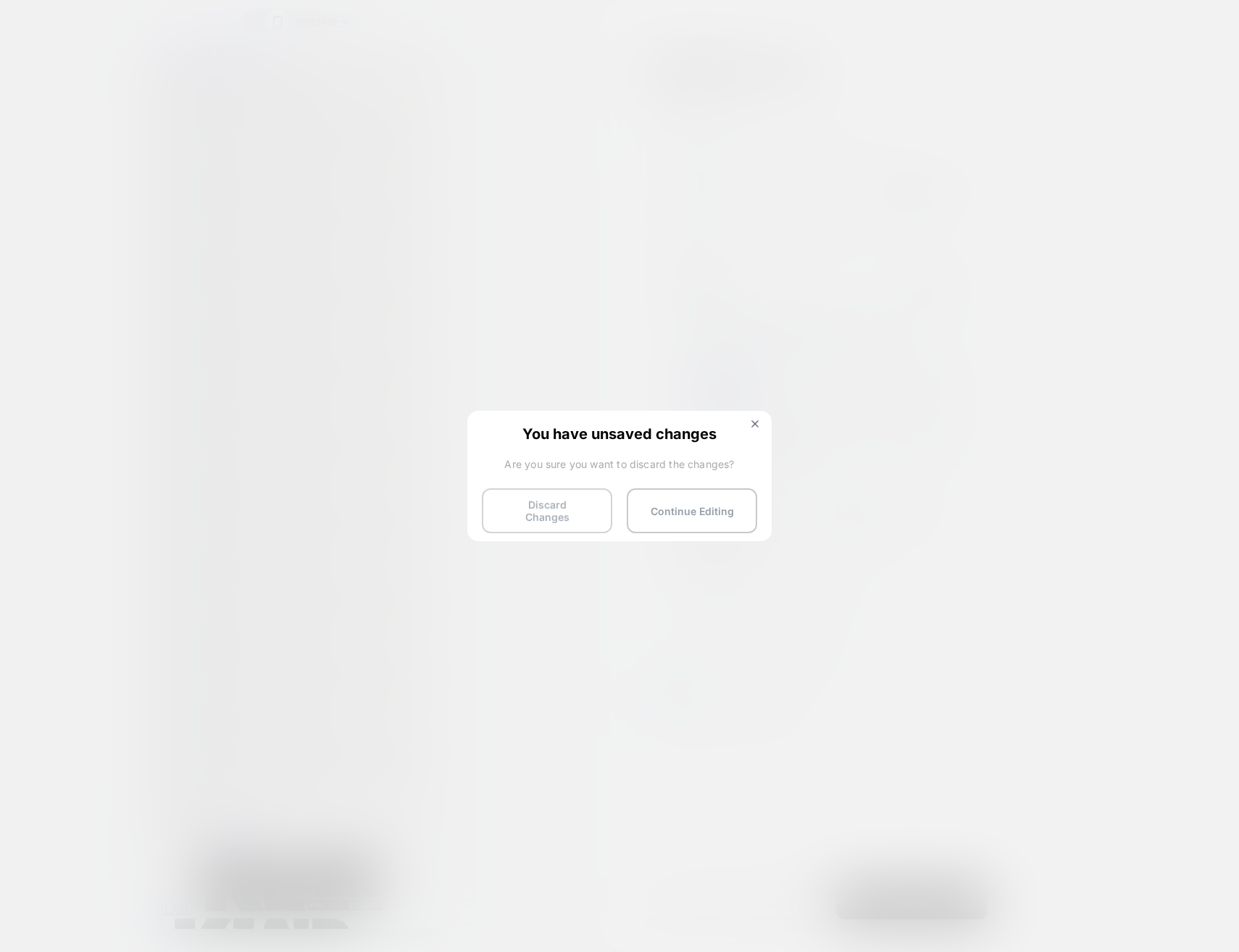
click at [554, 512] on button "Discard Changes" at bounding box center [547, 511] width 131 height 45
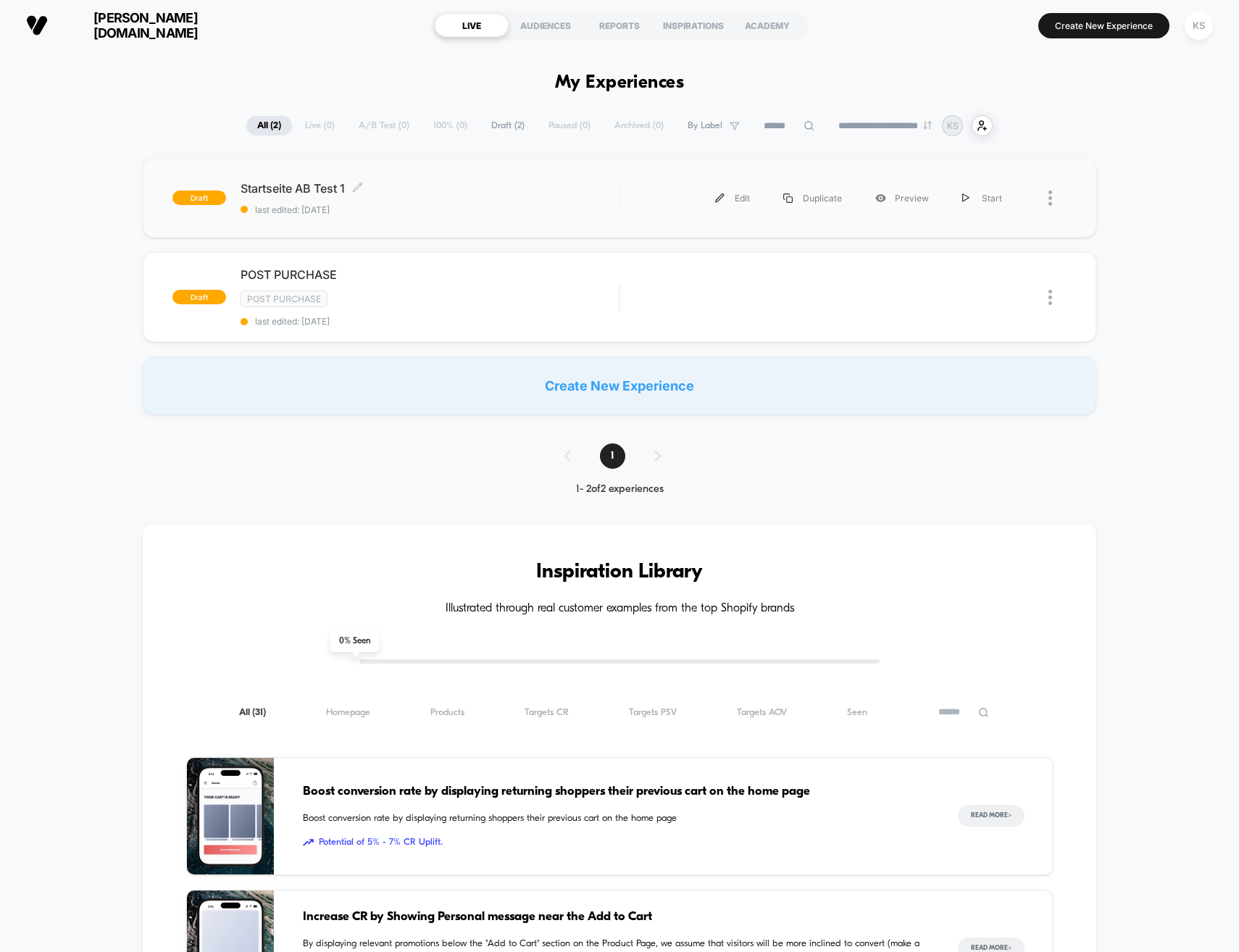
click at [309, 188] on span "Startseite AB Test 1 Click to edit experience details" at bounding box center [430, 188] width 379 height 15
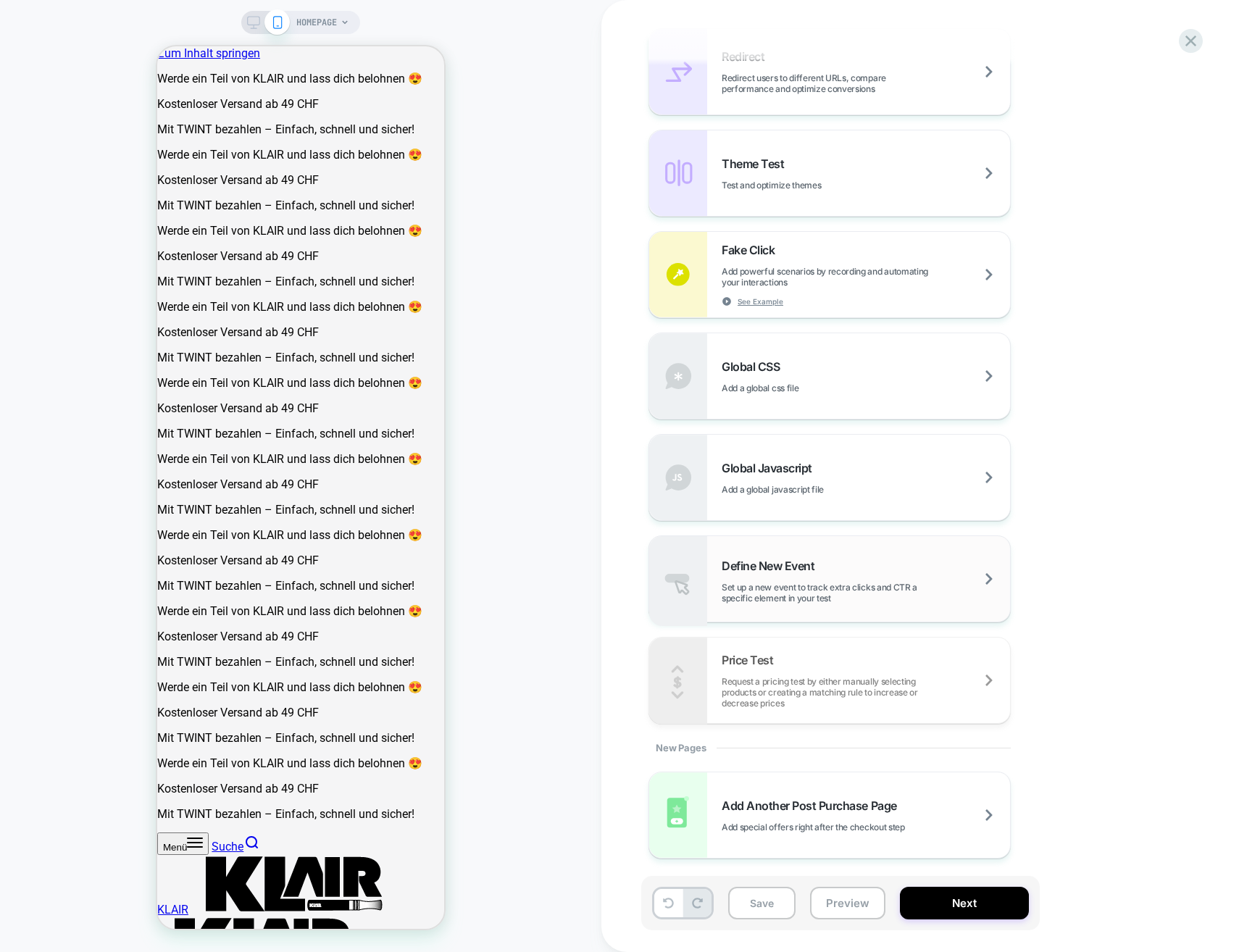
scroll to position [663, 0]
click at [679, 743] on div "New Pages" at bounding box center [829, 746] width 362 height 47
click at [688, 750] on div "New Pages" at bounding box center [829, 746] width 362 height 47
click at [688, 749] on div "New Pages" at bounding box center [829, 746] width 362 height 47
